Goal: Information Seeking & Learning: Learn about a topic

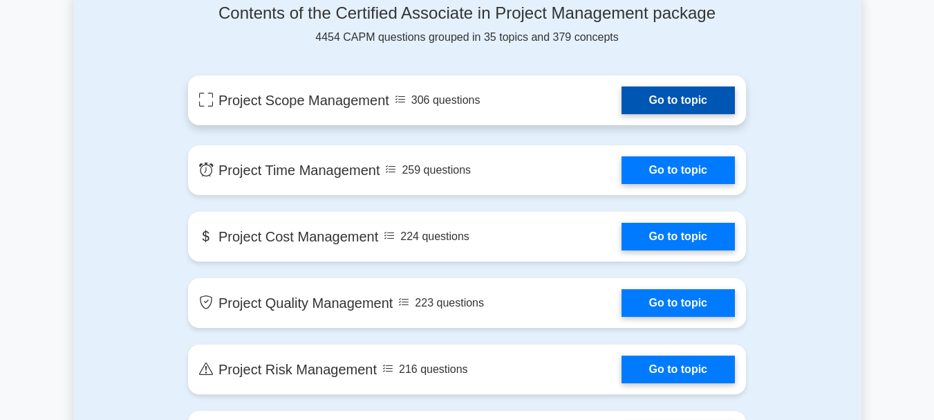
scroll to position [760, 0]
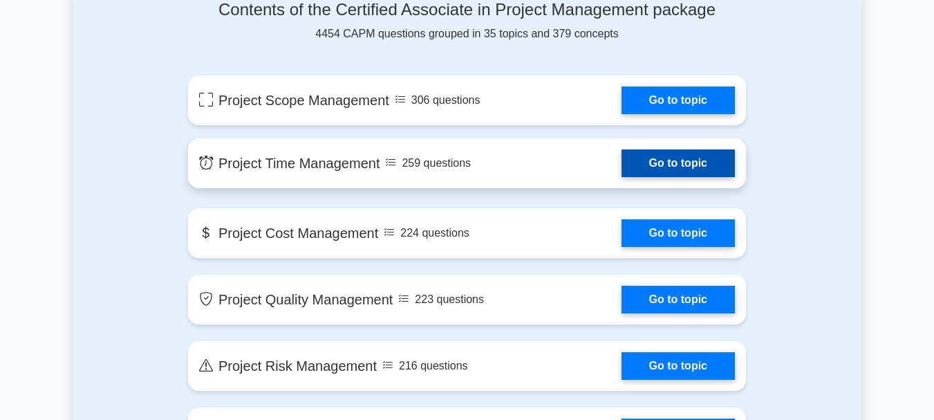
click at [678, 161] on link "Go to topic" at bounding box center [677, 163] width 113 height 28
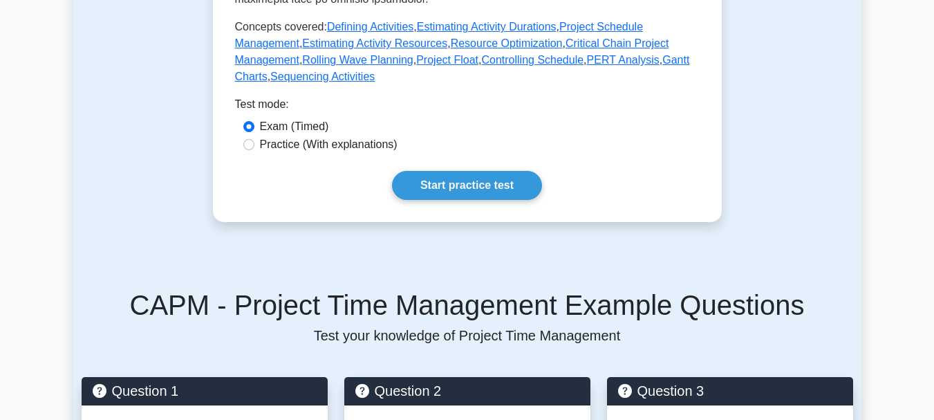
scroll to position [830, 0]
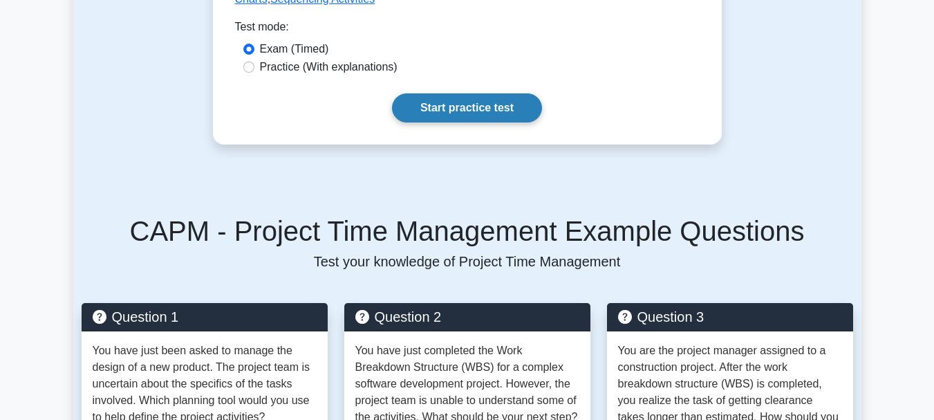
click at [450, 93] on link "Start practice test" at bounding box center [467, 107] width 150 height 29
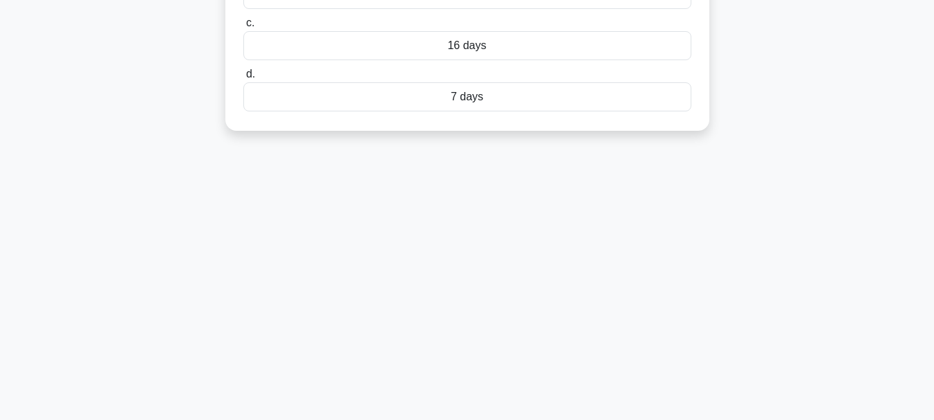
scroll to position [166, 0]
